Goal: Task Accomplishment & Management: Manage account settings

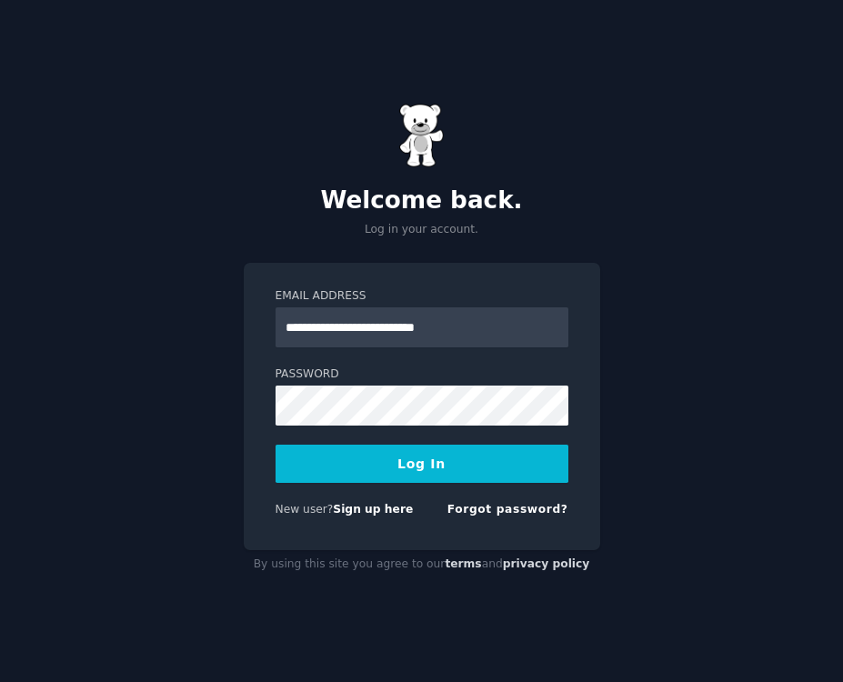
type input "**********"
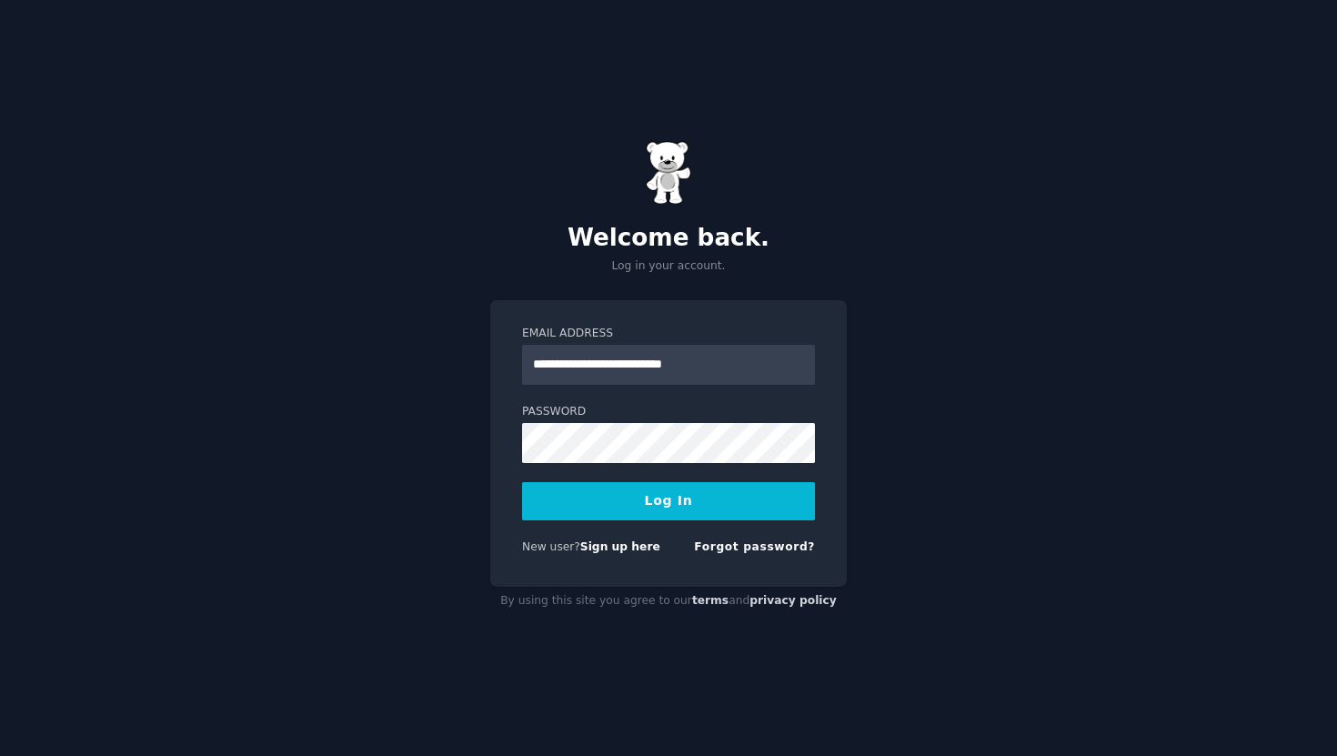
click at [696, 509] on button "Log In" at bounding box center [668, 501] width 293 height 38
